Goal: Information Seeking & Learning: Learn about a topic

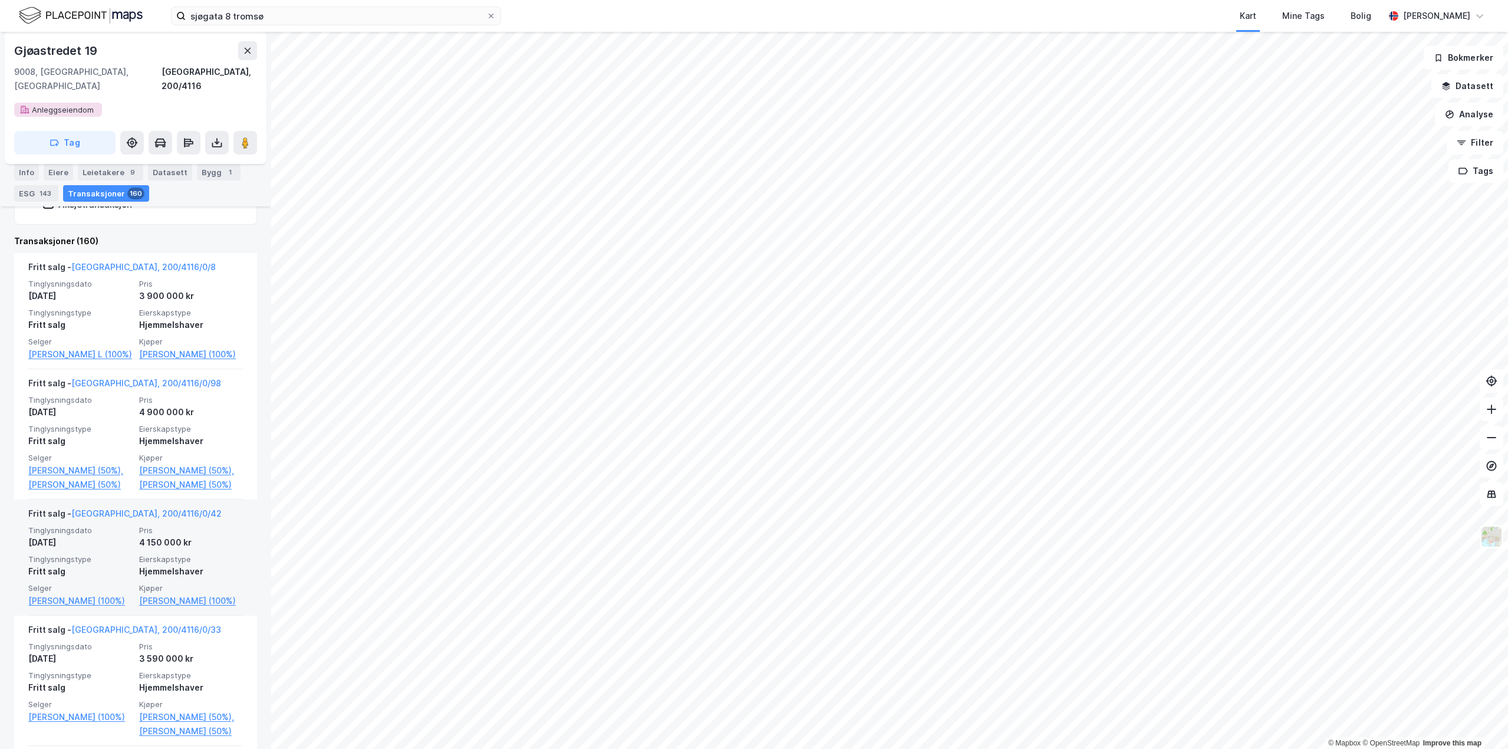
scroll to position [589, 0]
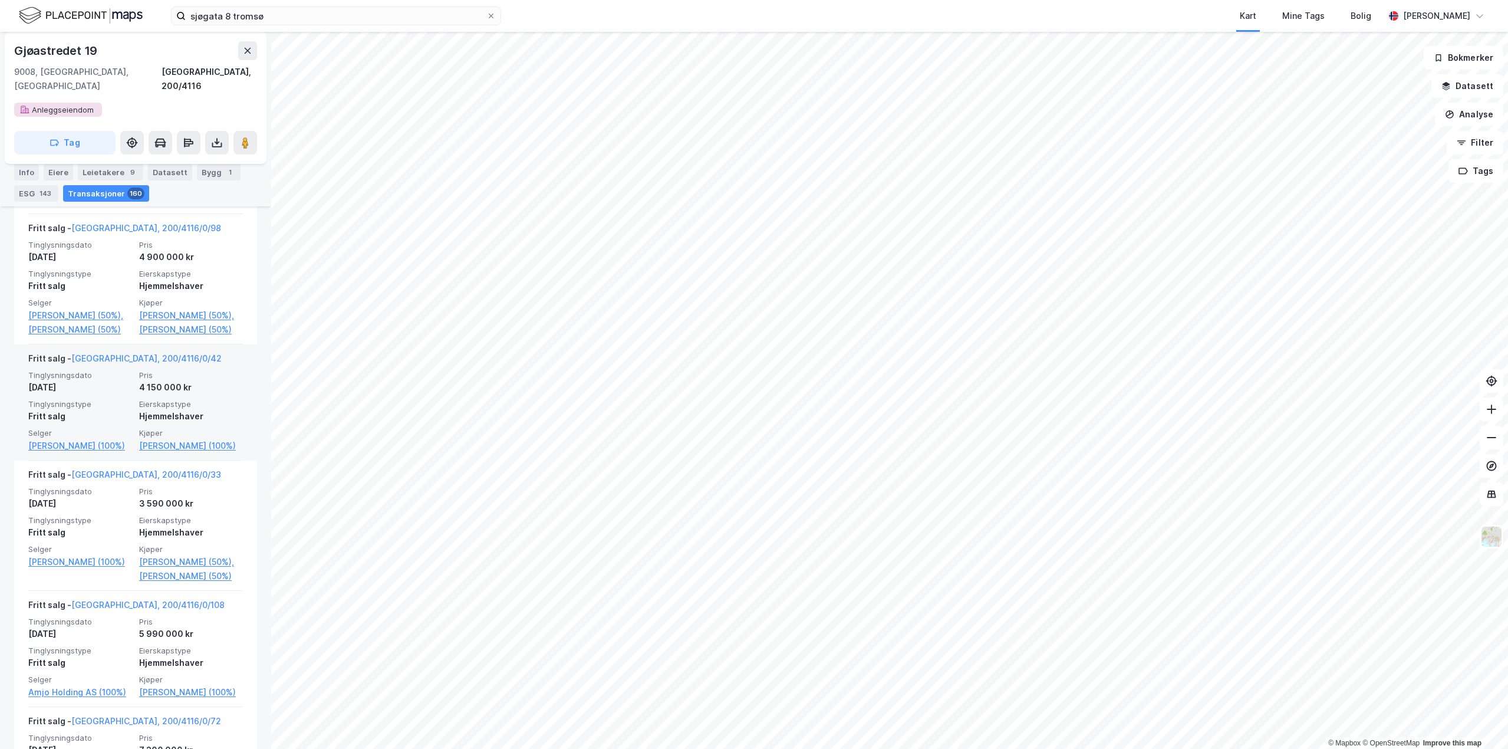
click at [101, 411] on div "Tinglysningsdato [DATE] Pris 4 150 000 kr Tinglysningstype Fritt salg Eierskaps…" at bounding box center [135, 411] width 215 height 83
click at [106, 363] on link "[GEOGRAPHIC_DATA], 200/4116/0/42" at bounding box center [146, 358] width 150 height 10
